Goal: Navigation & Orientation: Find specific page/section

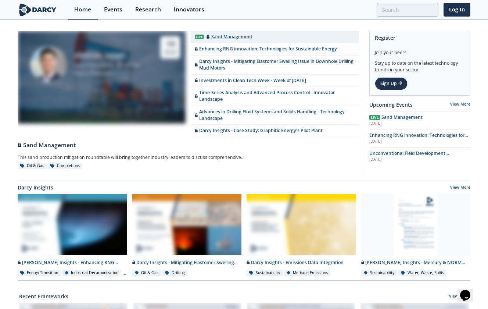
click at [216, 37] on div "Sand Management" at bounding box center [229, 36] width 46 height 7
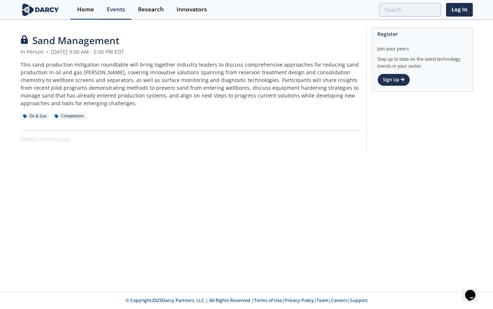
click at [90, 7] on div "Home" at bounding box center [85, 10] width 17 height 6
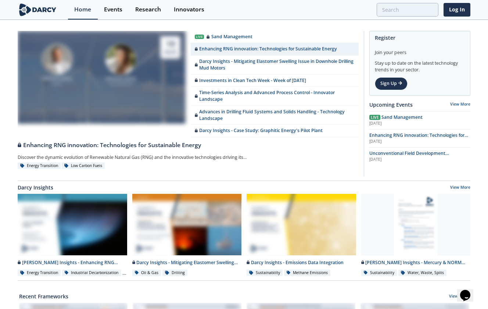
click at [38, 12] on img at bounding box center [38, 9] width 40 height 13
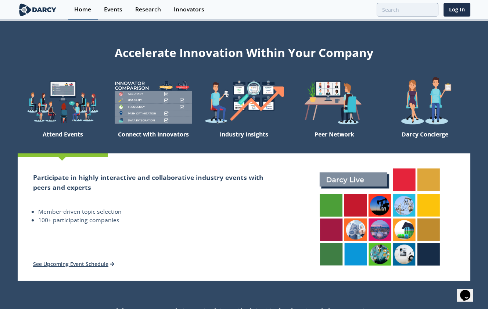
click at [81, 7] on div "Home" at bounding box center [82, 10] width 17 height 6
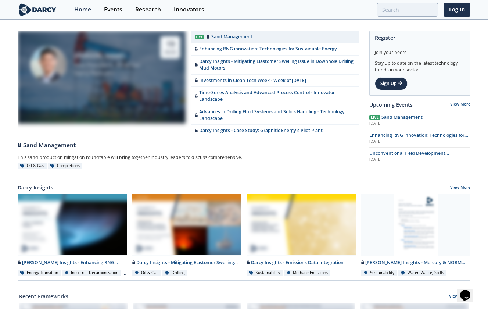
click at [120, 9] on div "Events" at bounding box center [113, 10] width 18 height 6
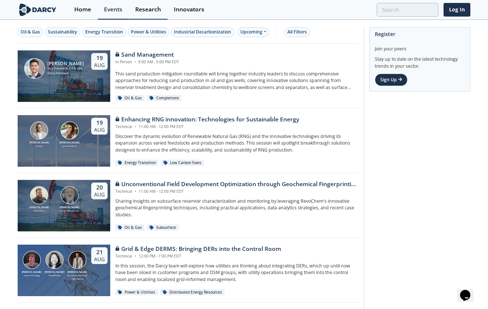
click at [145, 9] on div "Research" at bounding box center [148, 10] width 26 height 6
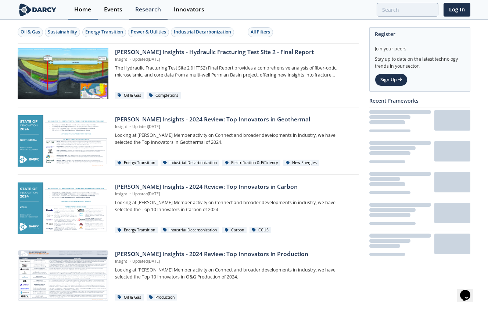
click at [85, 12] on div "Home" at bounding box center [82, 10] width 17 height 6
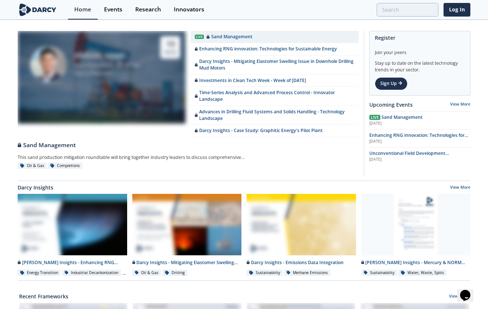
click at [29, 10] on img at bounding box center [38, 9] width 40 height 13
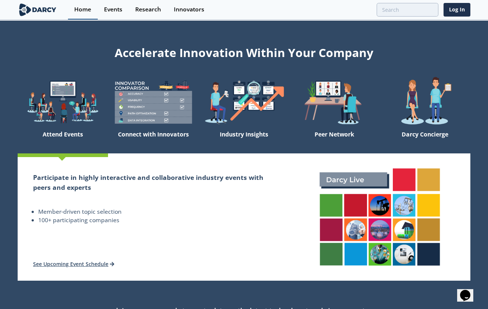
click at [85, 11] on div "Home" at bounding box center [82, 10] width 17 height 6
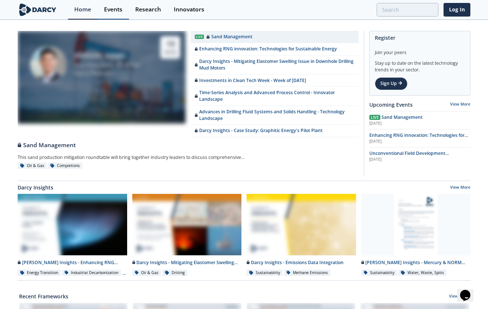
click at [113, 12] on div "Events" at bounding box center [113, 10] width 18 height 6
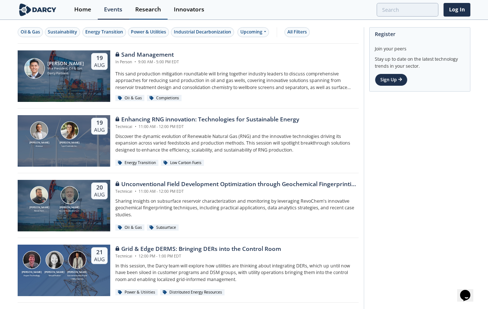
click at [146, 12] on div "Research" at bounding box center [148, 10] width 26 height 6
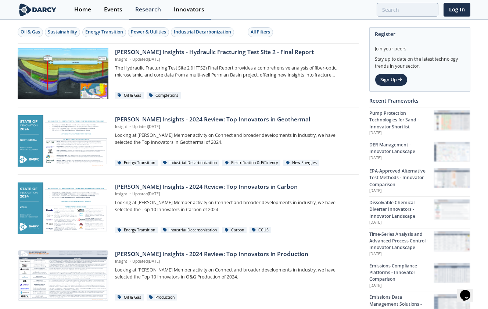
click at [188, 11] on div "Innovators" at bounding box center [189, 10] width 30 height 6
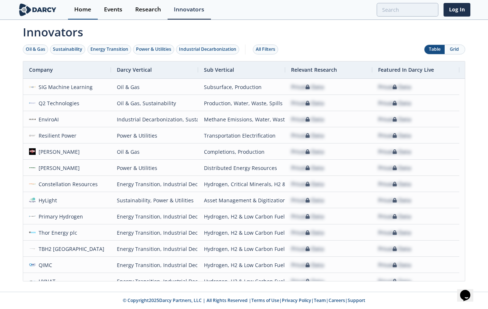
click at [86, 10] on div "Home" at bounding box center [82, 10] width 17 height 6
